Goal: Transaction & Acquisition: Purchase product/service

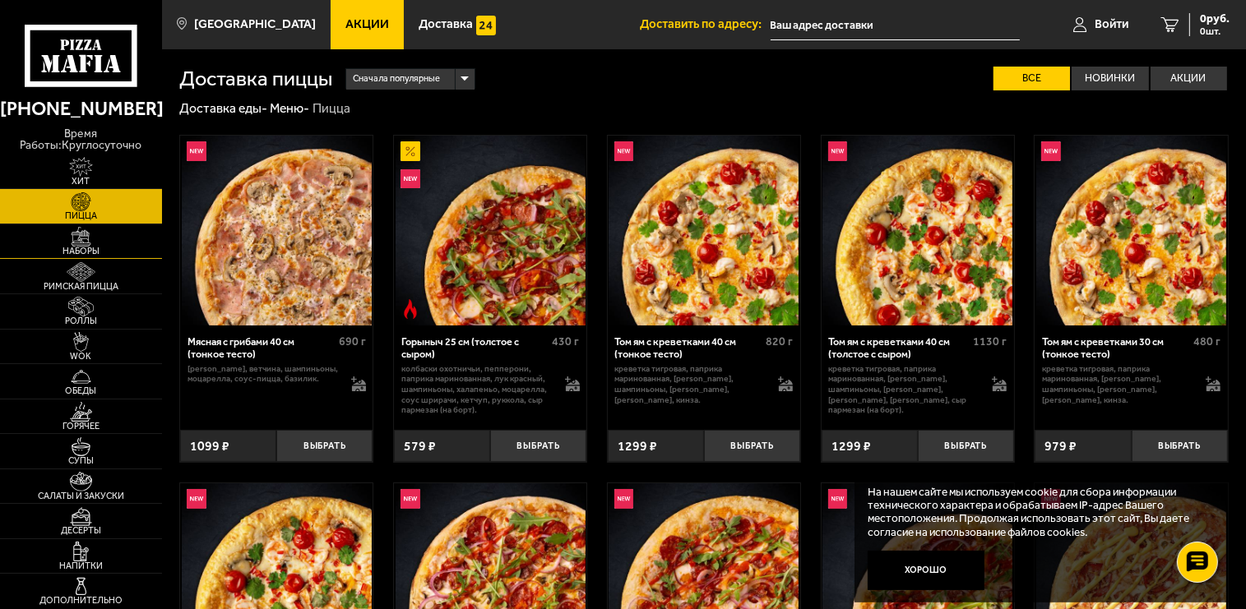
click at [81, 233] on img at bounding box center [81, 237] width 50 height 20
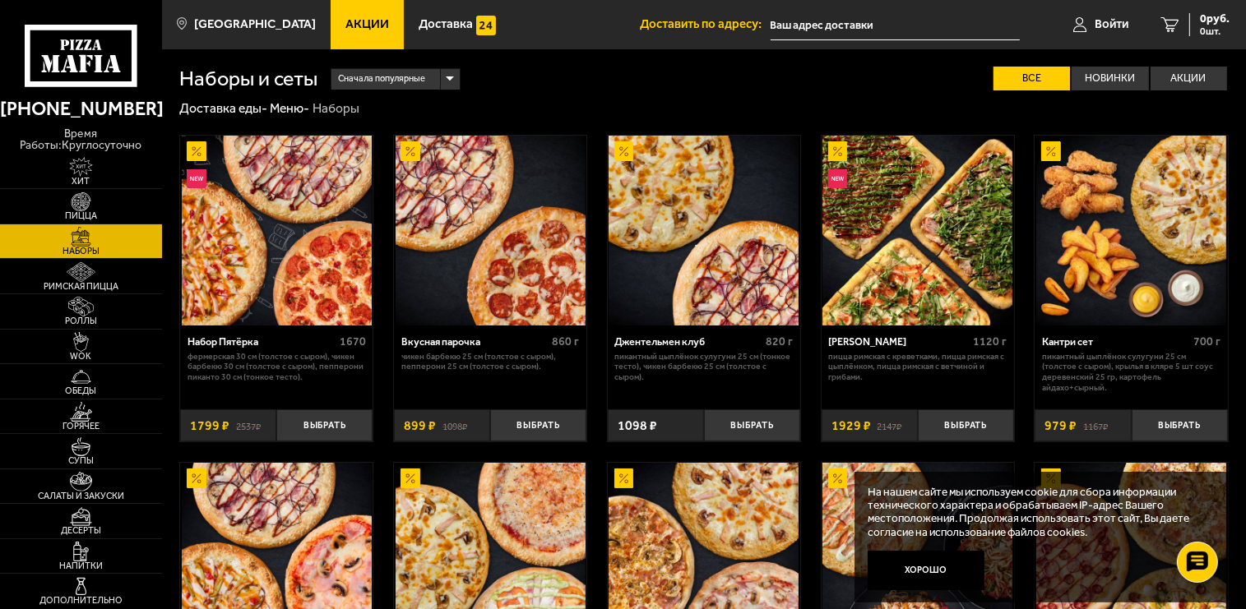
click at [288, 247] on img at bounding box center [277, 231] width 190 height 190
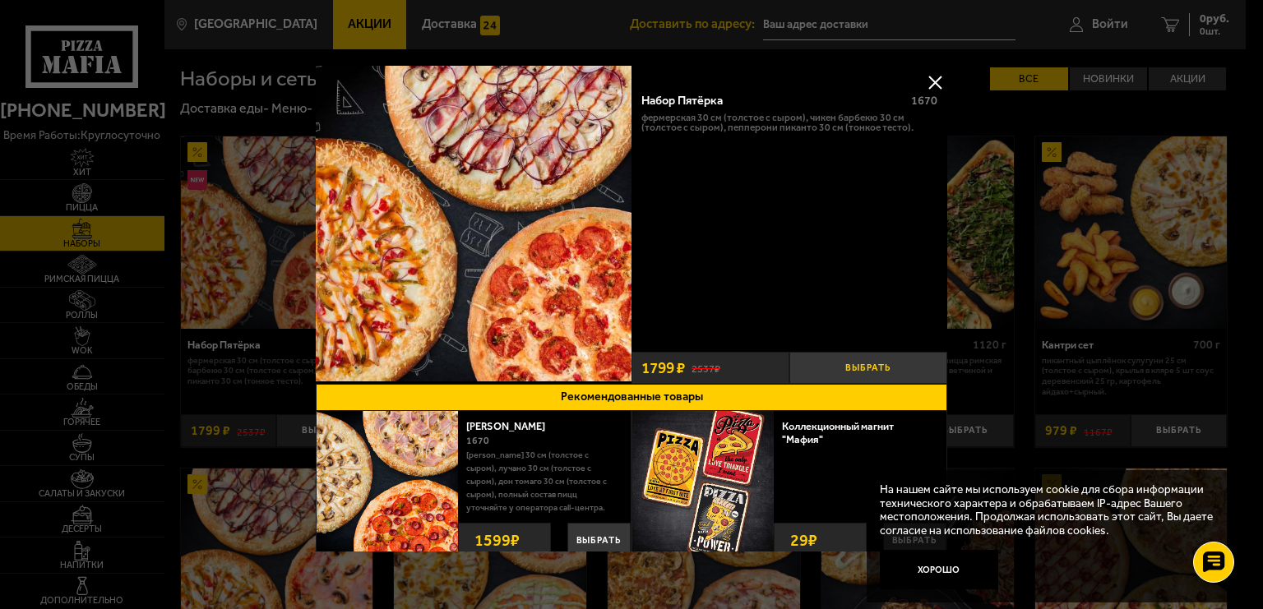
click at [843, 356] on button "Выбрать" at bounding box center [868, 368] width 158 height 32
click at [810, 297] on div "Набор Пятёрка 1670 Фермерская 30 см (толстое с сыром), Чикен Барбекю 30 см (тол…" at bounding box center [789, 213] width 316 height 263
click at [806, 355] on button "−" at bounding box center [815, 368] width 53 height 32
click at [922, 77] on button at bounding box center [934, 82] width 25 height 25
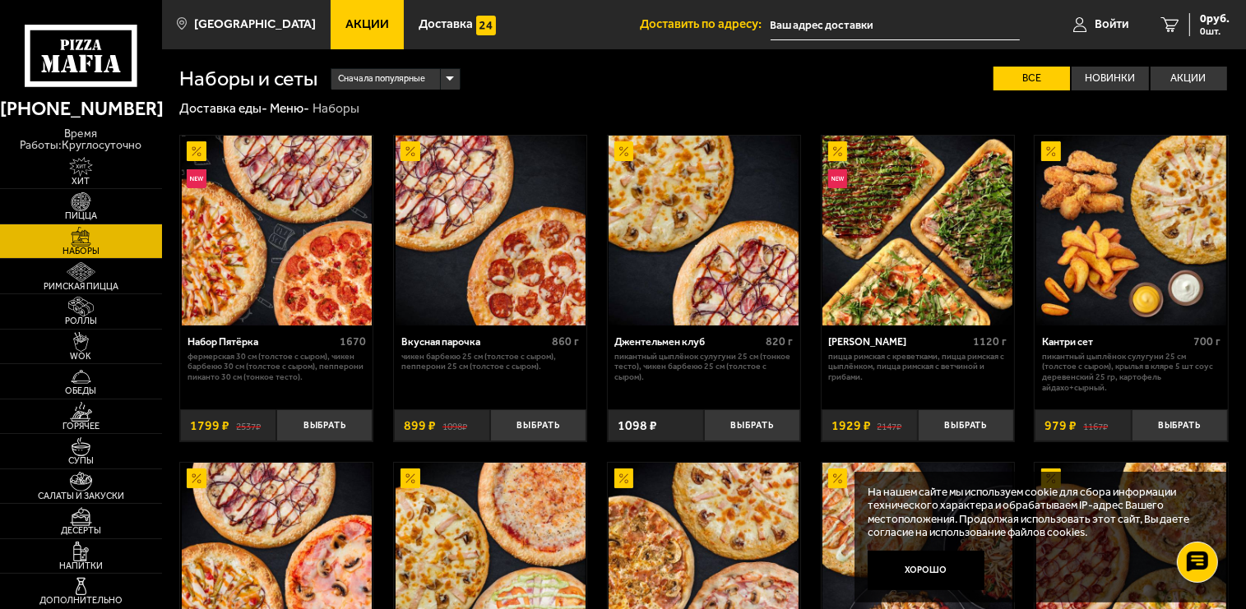
click at [250, 275] on img at bounding box center [277, 231] width 190 height 190
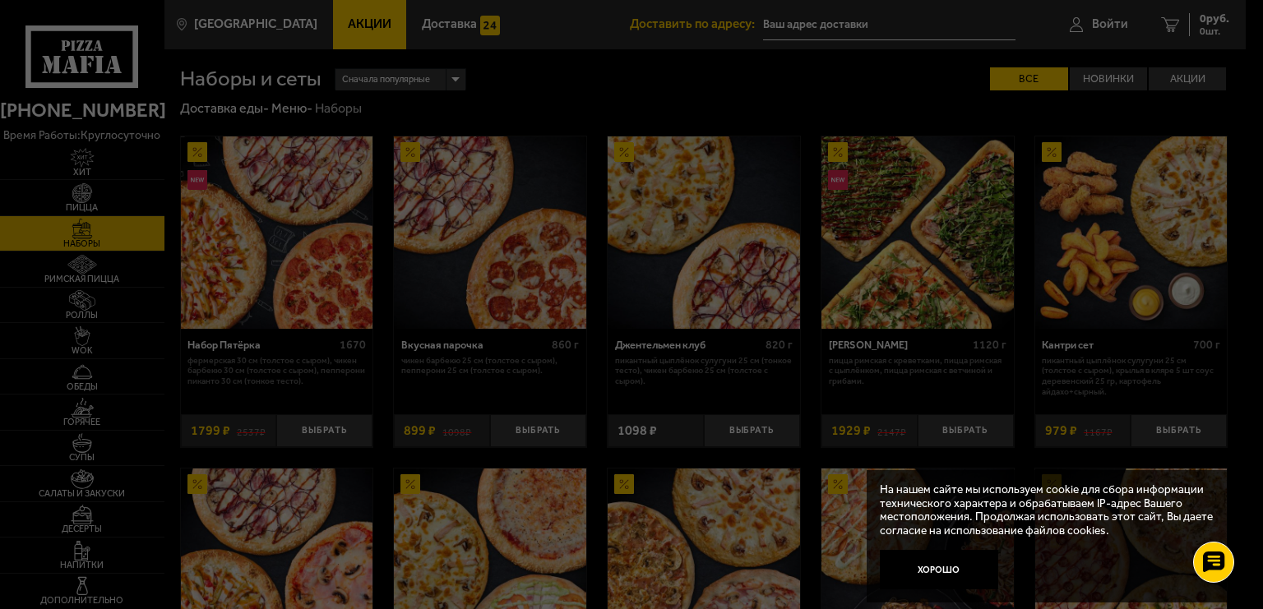
click at [250, 275] on div at bounding box center [631, 304] width 1263 height 609
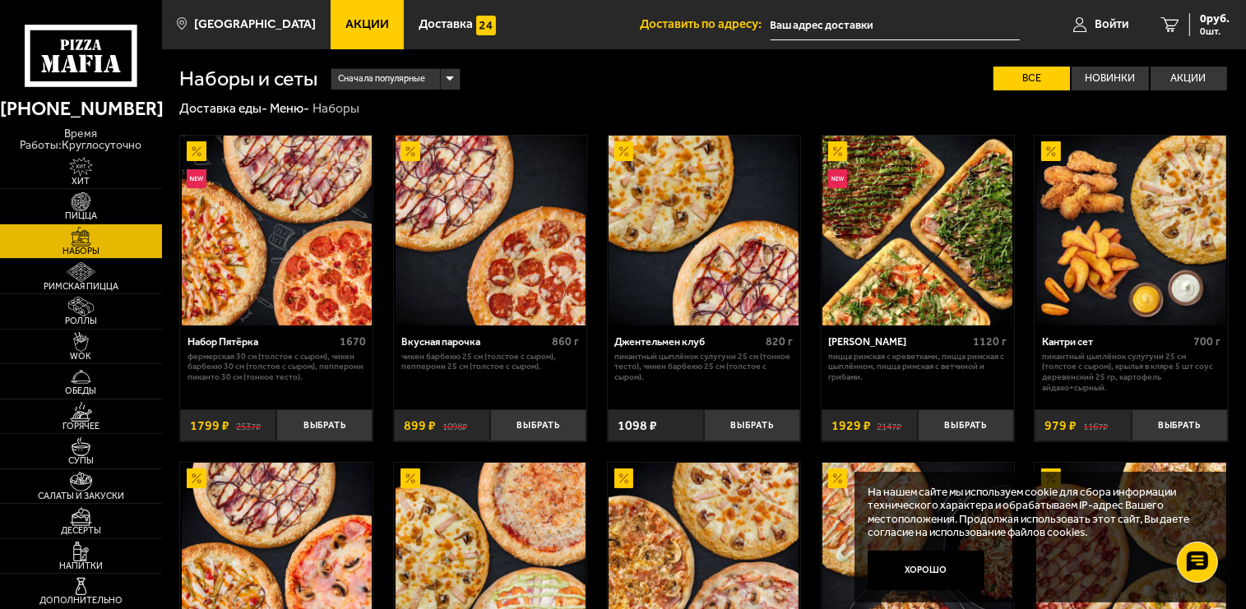
click at [250, 275] on img at bounding box center [277, 231] width 190 height 190
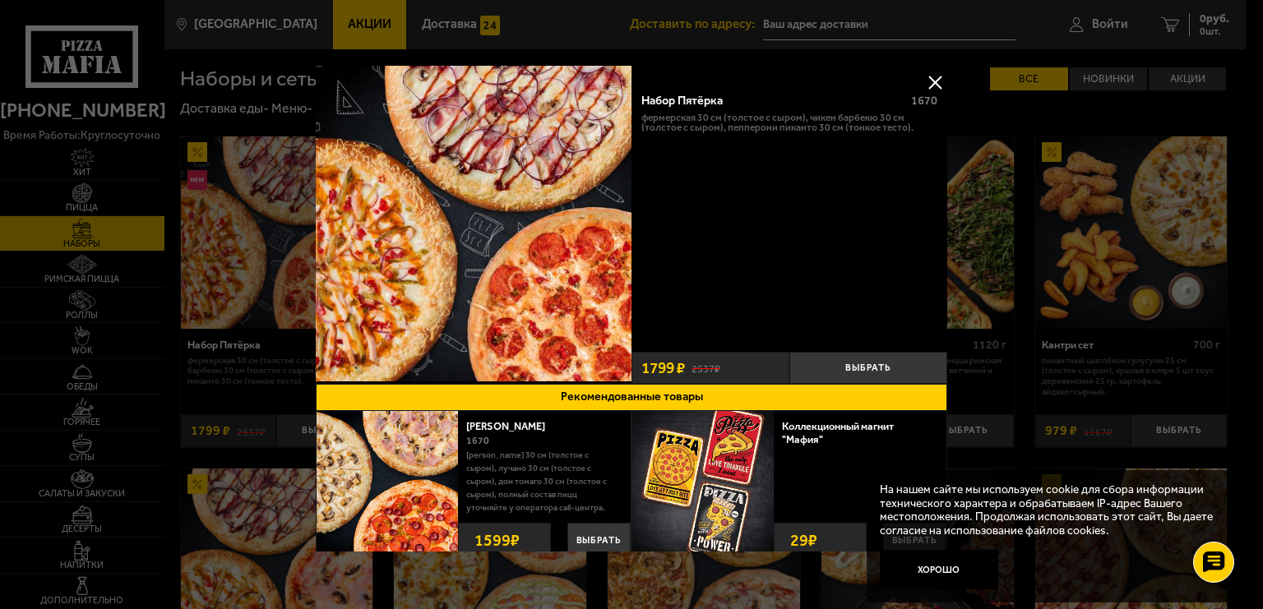
click at [626, 384] on button "Рекомендованные товары" at bounding box center [631, 397] width 631 height 27
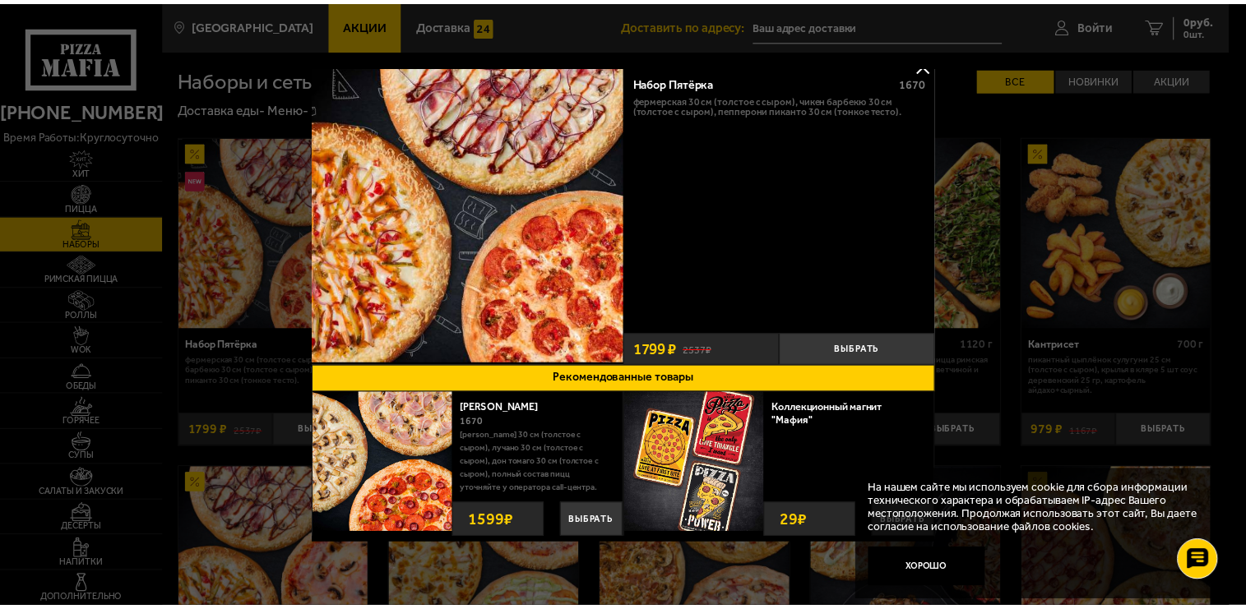
scroll to position [22, 0]
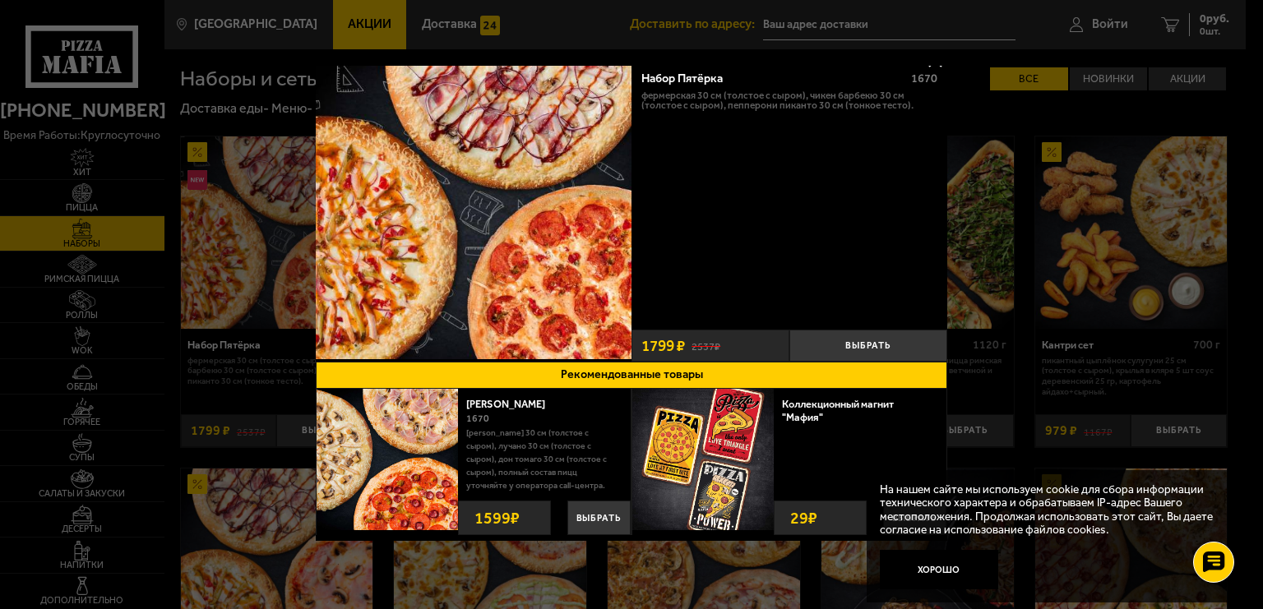
click at [709, 229] on div "Набор Пятёрка 1670 Фермерская 30 см (толстое с сыром), Чикен Барбекю 30 см (тол…" at bounding box center [789, 191] width 316 height 263
click at [86, 232] on div at bounding box center [631, 304] width 1263 height 609
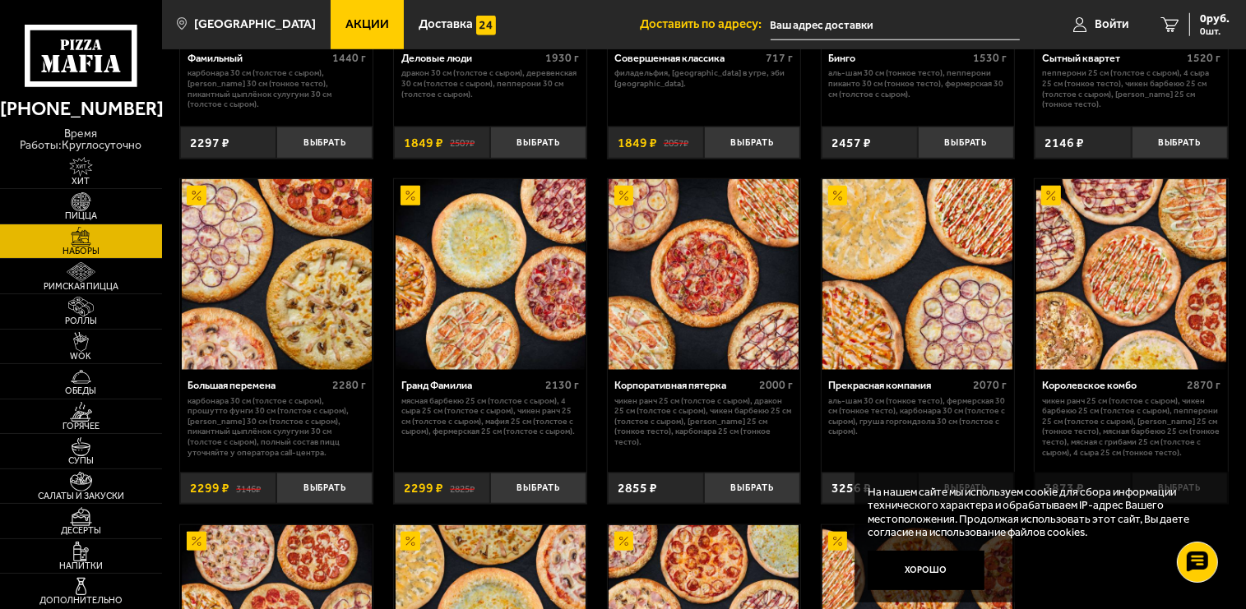
scroll to position [1649, 0]
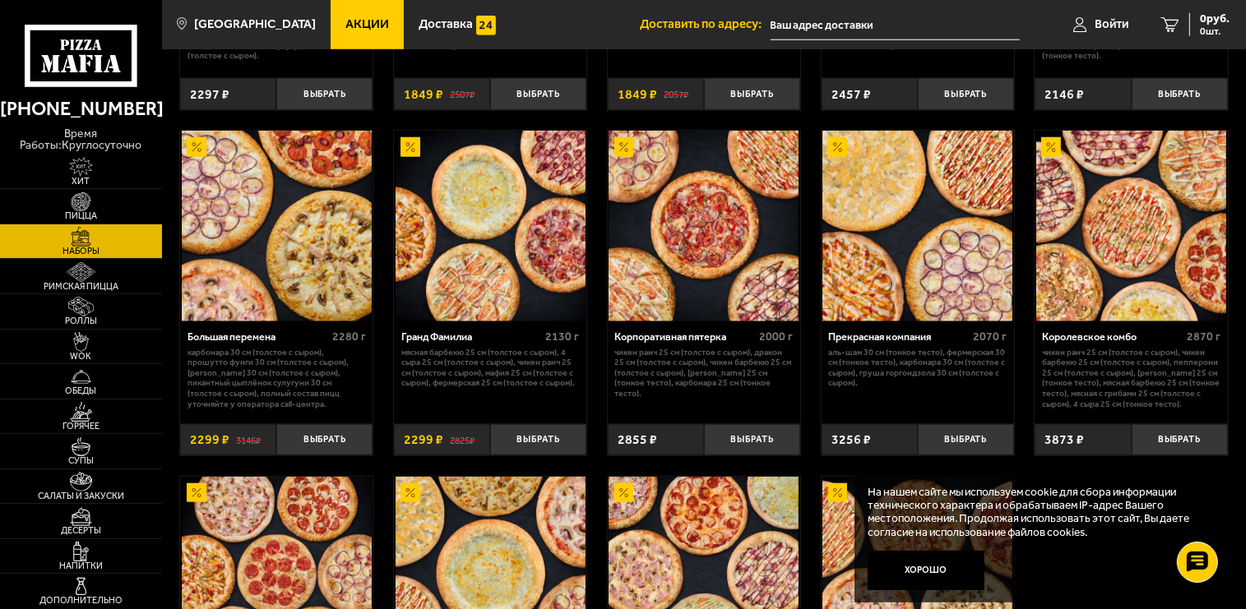
click at [459, 247] on img at bounding box center [490, 226] width 190 height 190
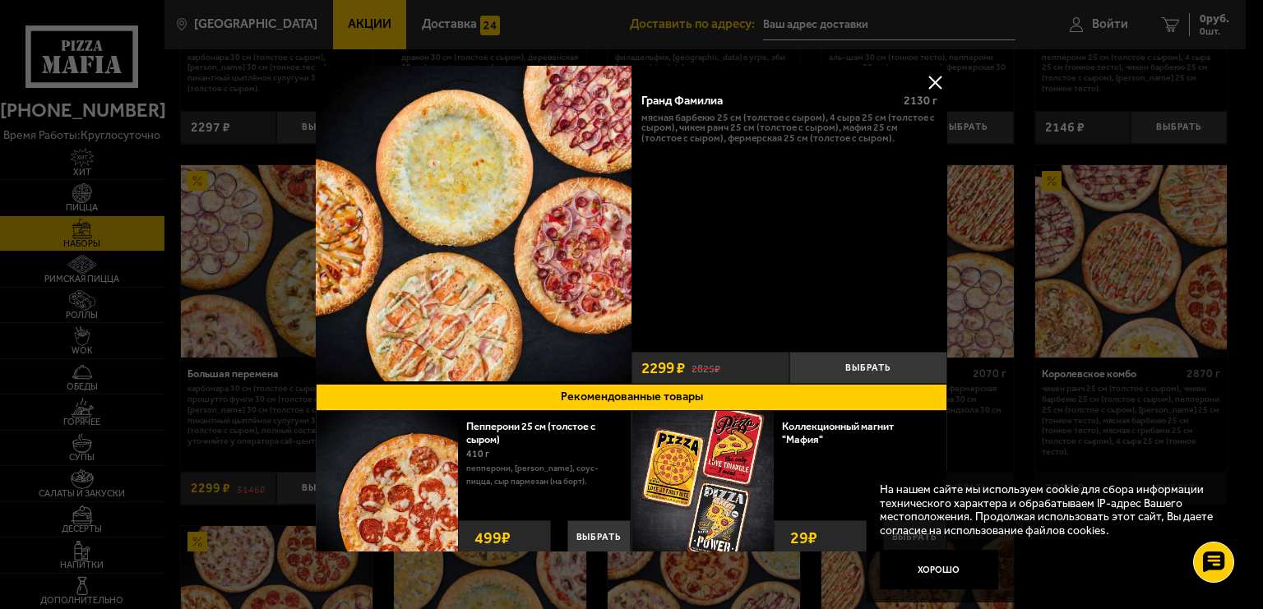
click at [922, 81] on button at bounding box center [934, 82] width 25 height 25
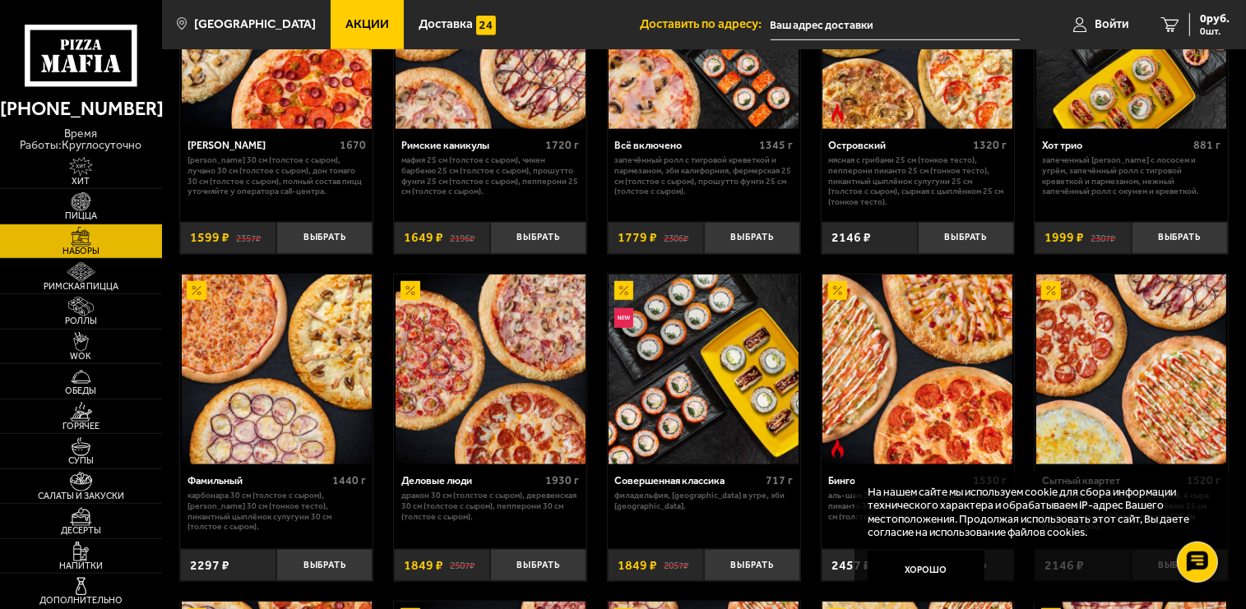
scroll to position [1128, 0]
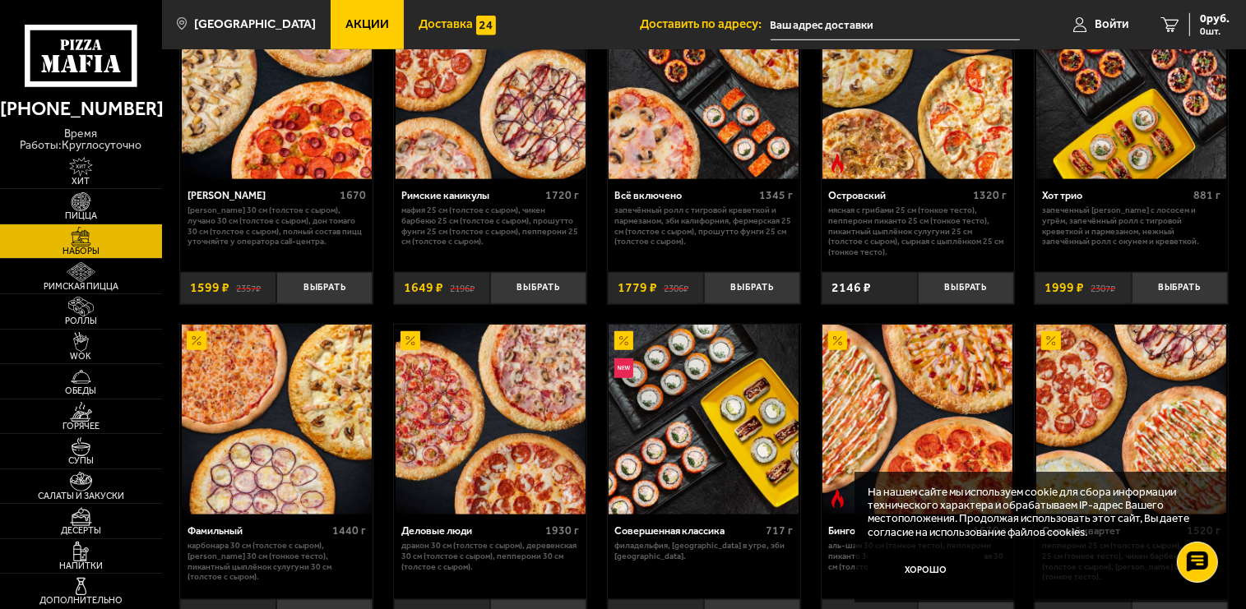
click at [420, 28] on span "Доставка" at bounding box center [445, 24] width 54 height 12
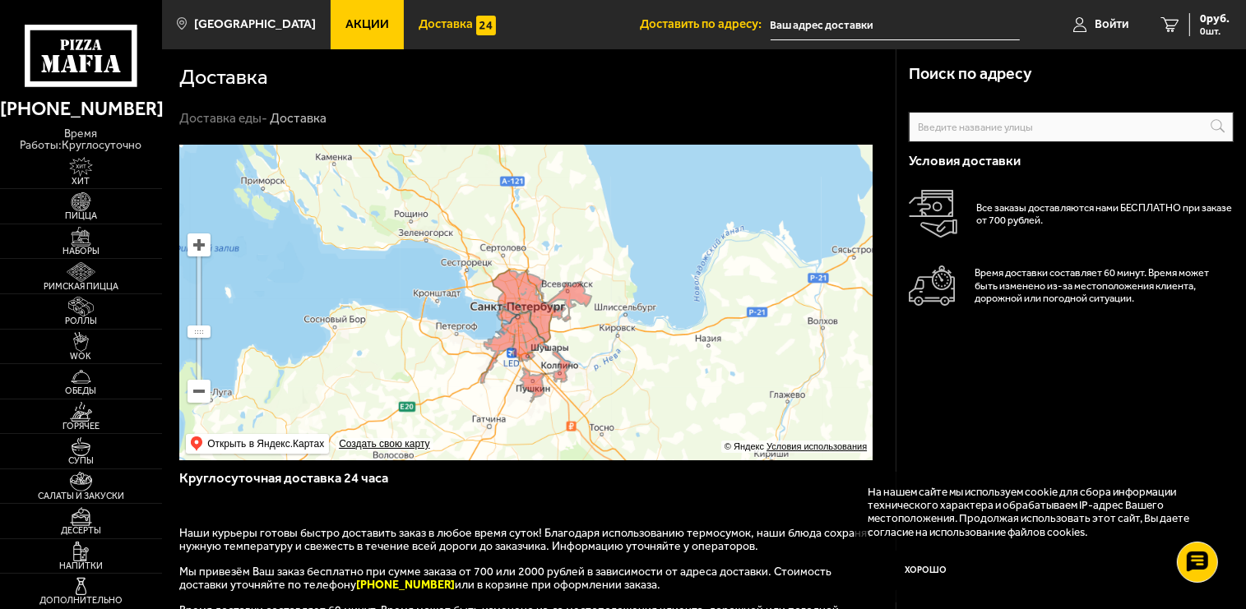
click at [599, 484] on h3 "Круглосуточная доставка 24 часа" at bounding box center [528, 485] width 698 height 32
click at [345, 27] on span "Акции" at bounding box center [367, 24] width 44 height 12
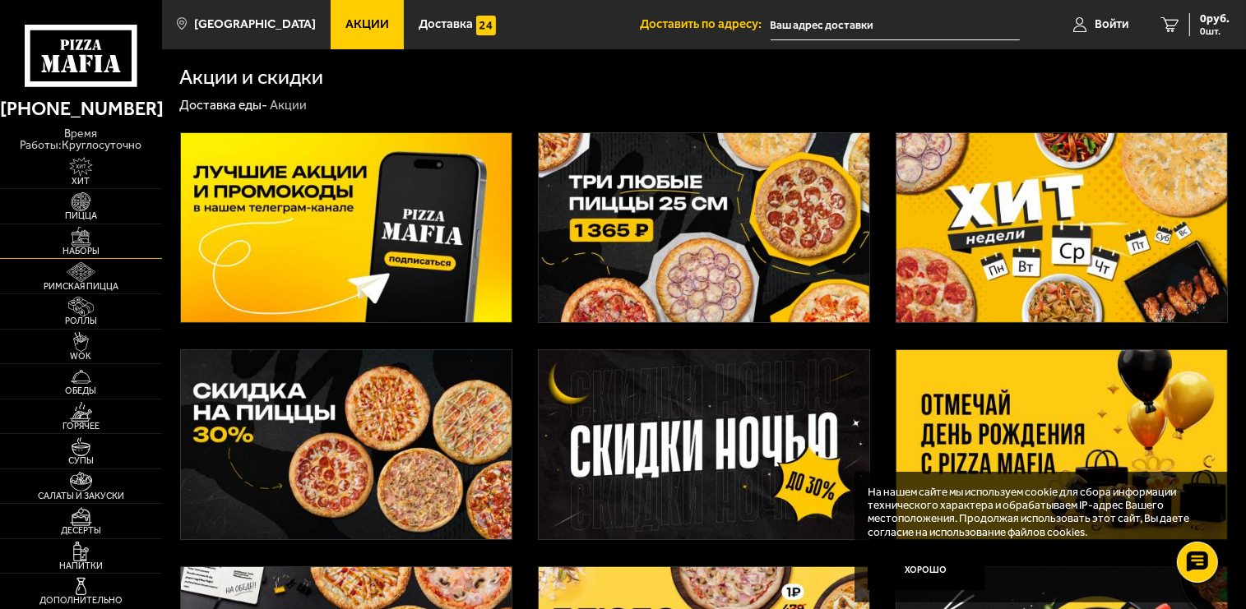
click at [88, 238] on img at bounding box center [81, 237] width 50 height 20
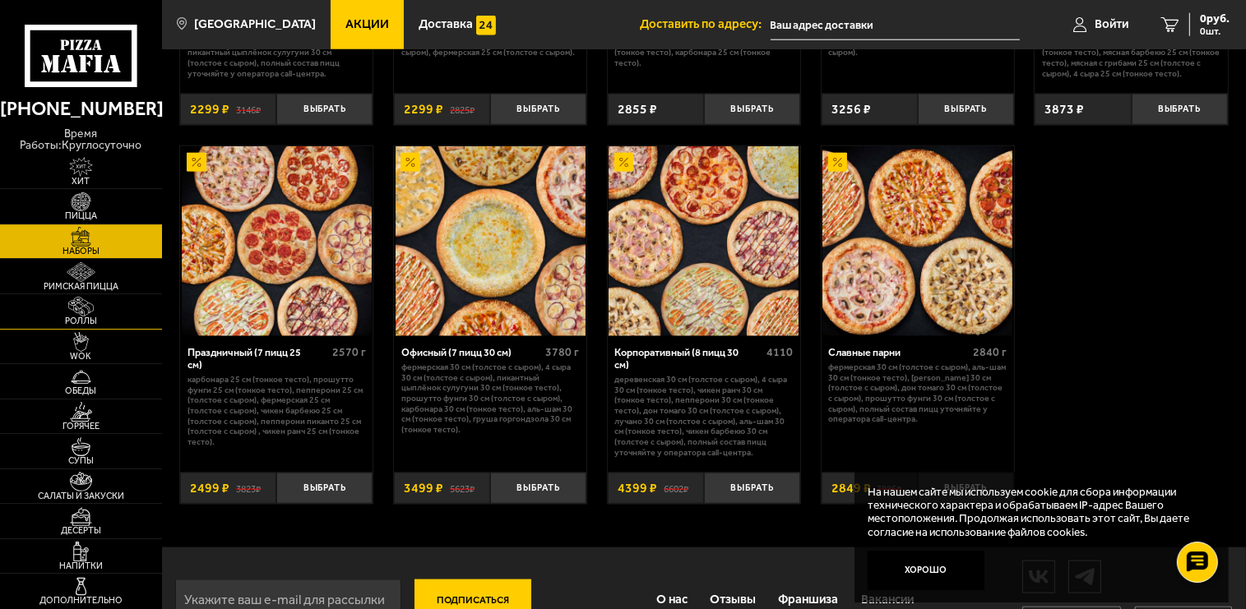
scroll to position [1996, 0]
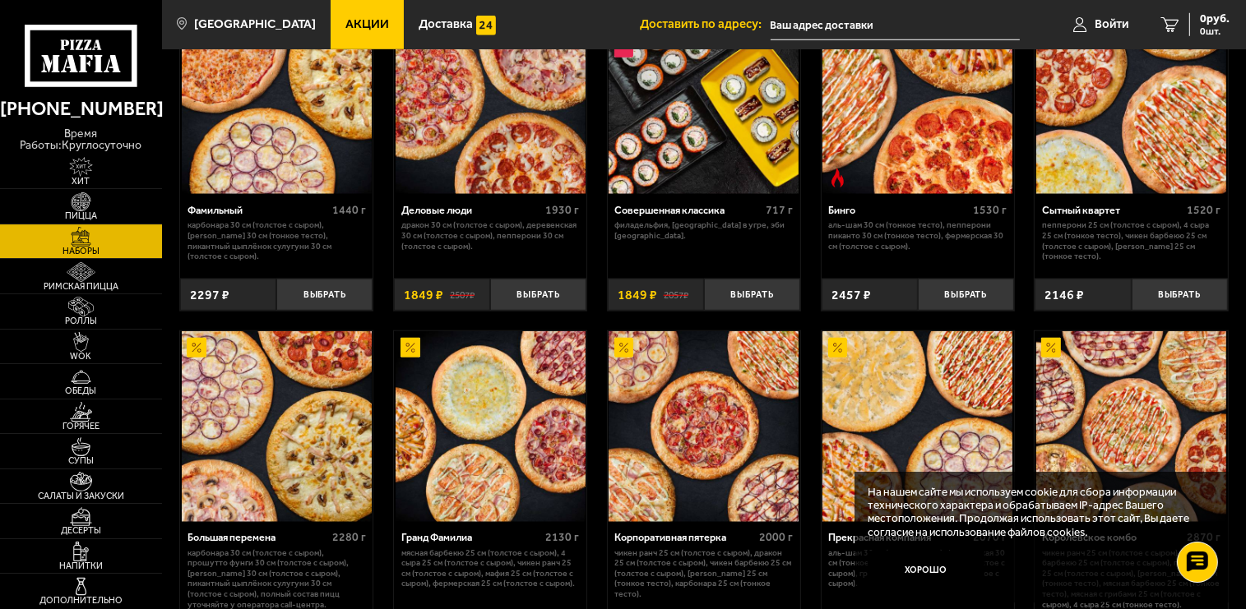
scroll to position [1447, 0]
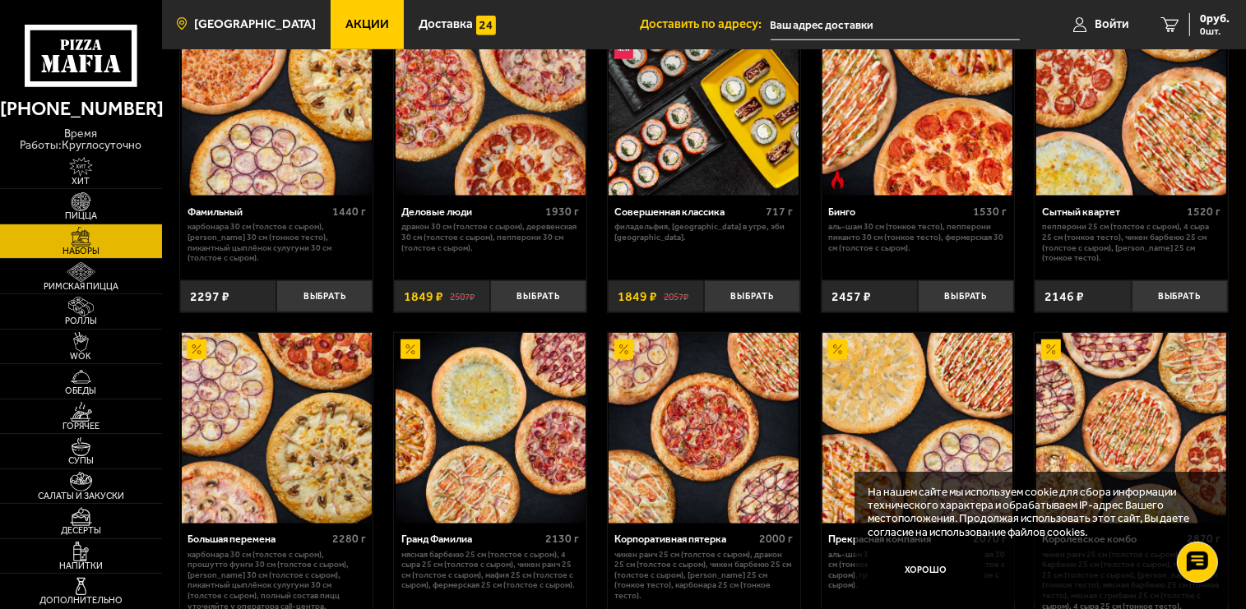
click at [240, 21] on span "[GEOGRAPHIC_DATA]" at bounding box center [255, 24] width 122 height 12
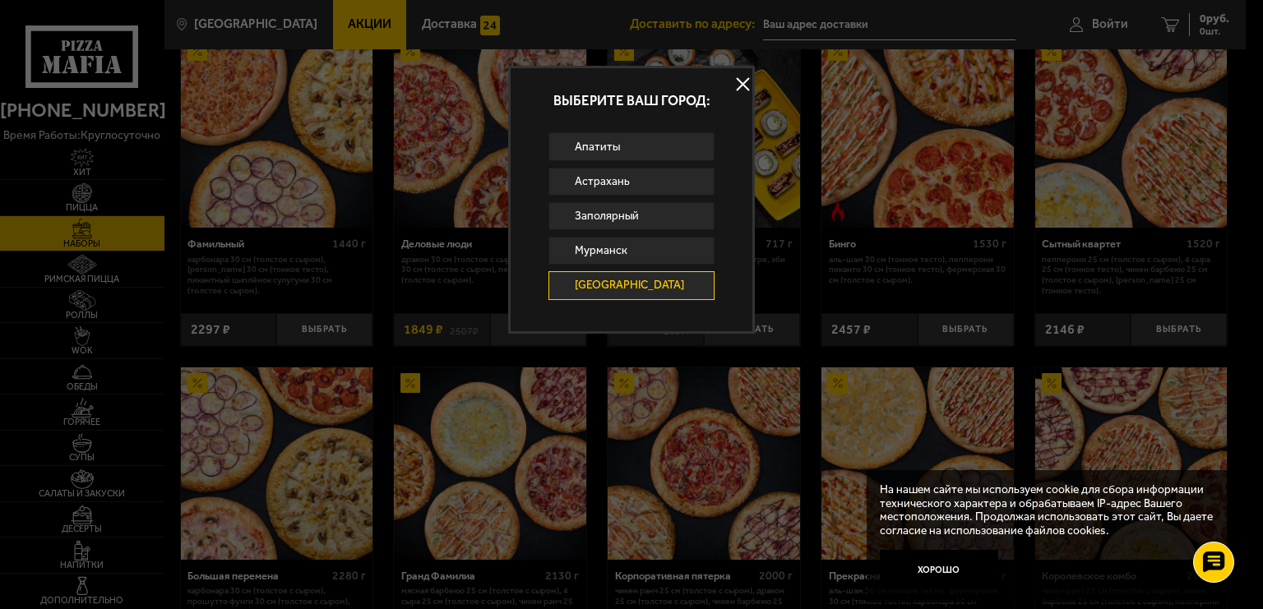
click at [741, 83] on button at bounding box center [742, 84] width 25 height 25
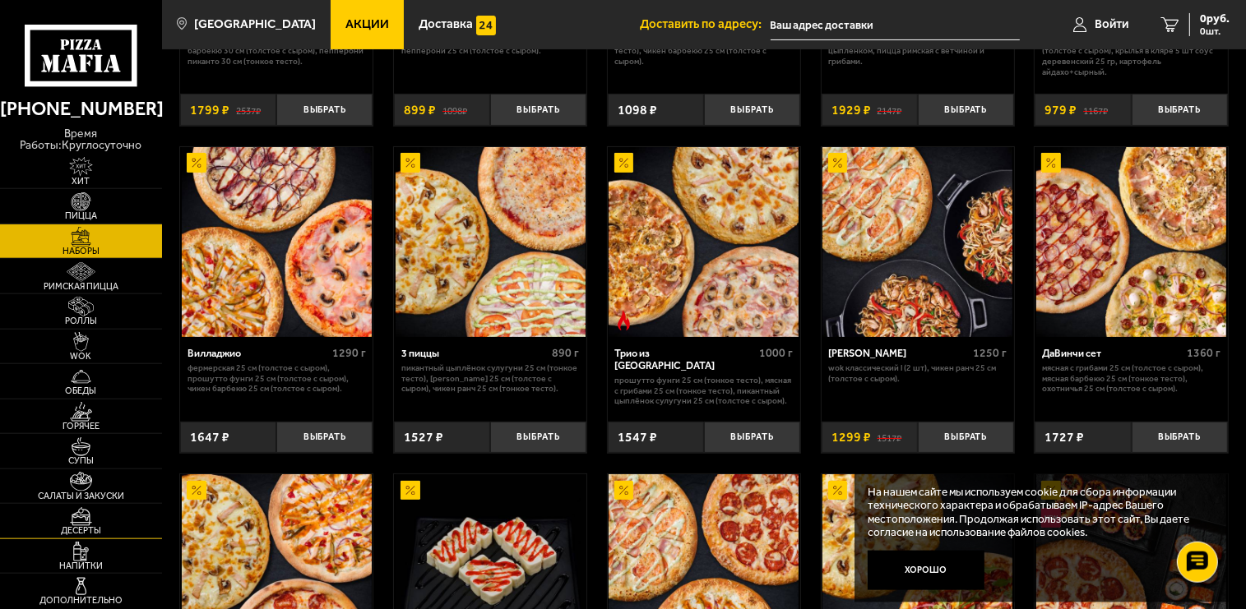
scroll to position [347, 0]
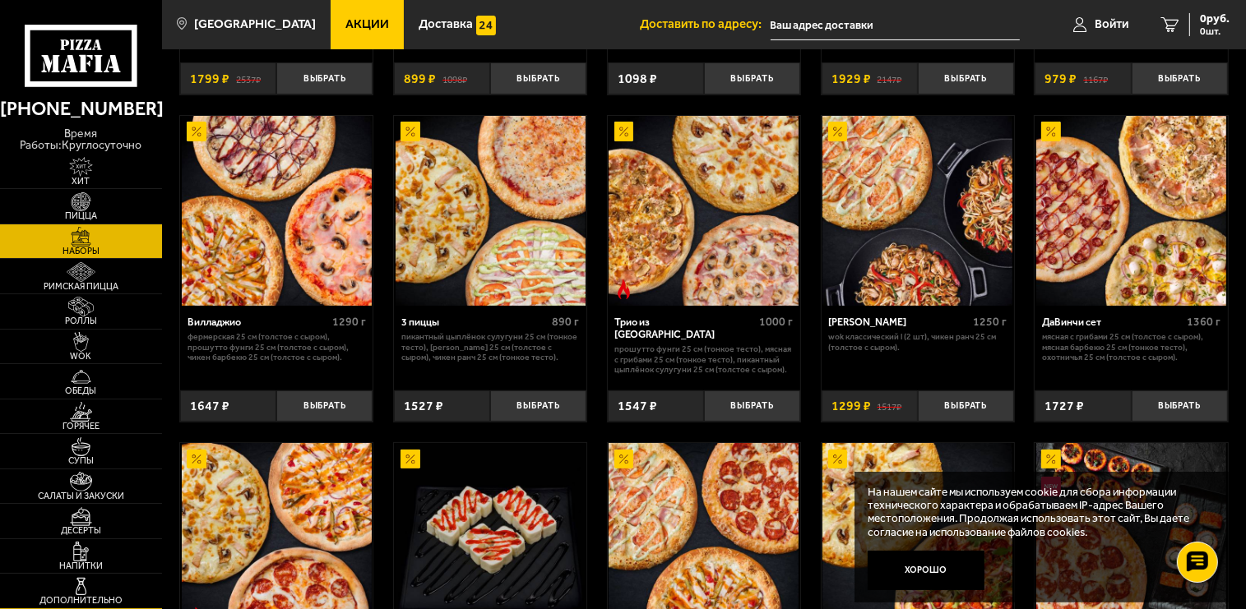
click at [77, 589] on img at bounding box center [81, 587] width 50 height 20
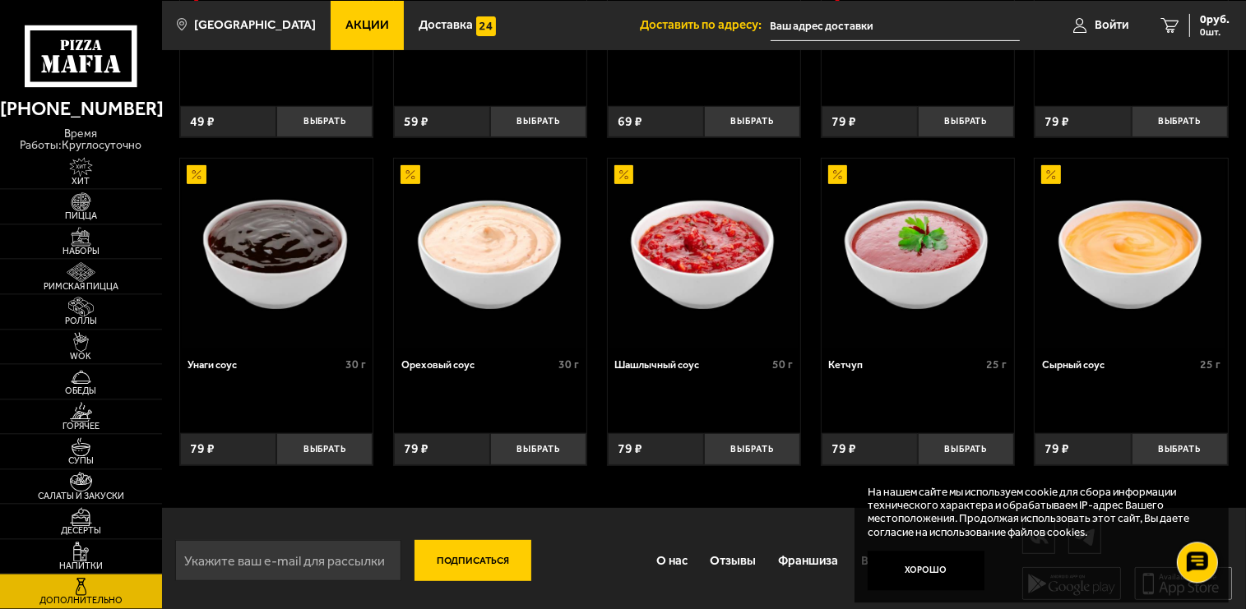
scroll to position [650, 0]
